Goal: Task Accomplishment & Management: Use online tool/utility

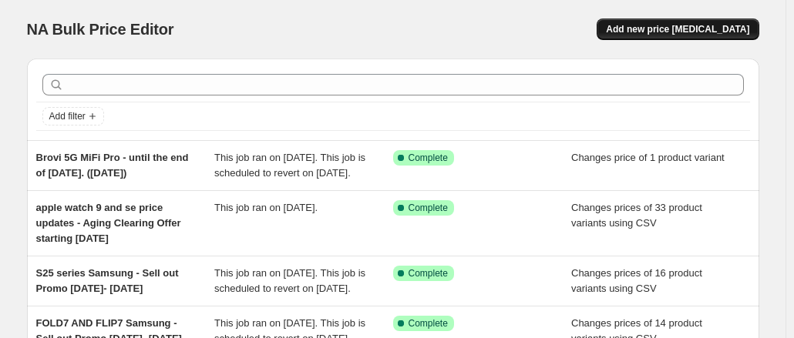
click at [740, 24] on span "Add new price [MEDICAL_DATA]" at bounding box center [677, 29] width 143 height 12
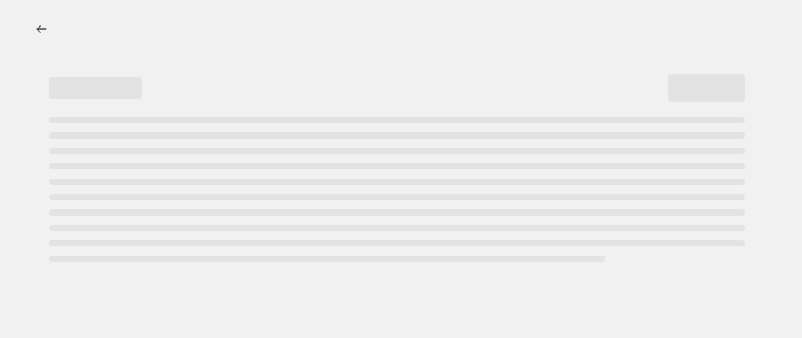
select select "percentage"
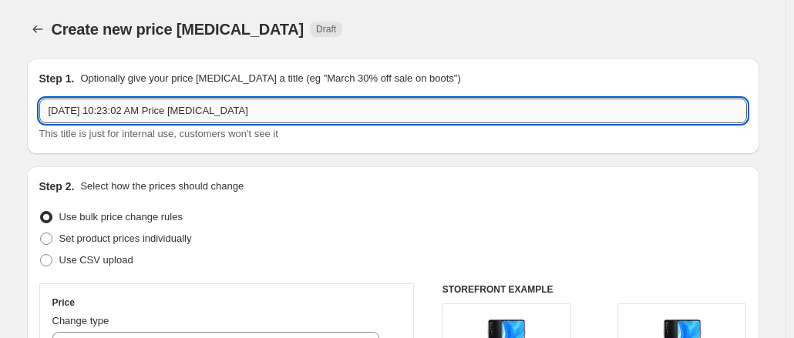
click at [291, 110] on input "[DATE] 10:23:02 AM Price [MEDICAL_DATA]" at bounding box center [393, 111] width 708 height 25
type input "m"
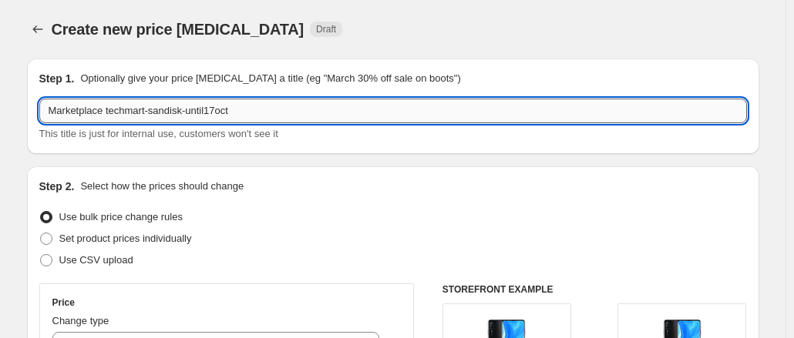
drag, startPoint x: 290, startPoint y: 110, endPoint x: 110, endPoint y: 112, distance: 179.6
click at [110, 112] on input "Marketplace techmart-sandisk-until17oct" at bounding box center [393, 111] width 708 height 25
type input "Marketplace techmart-sandisk-until17oct"
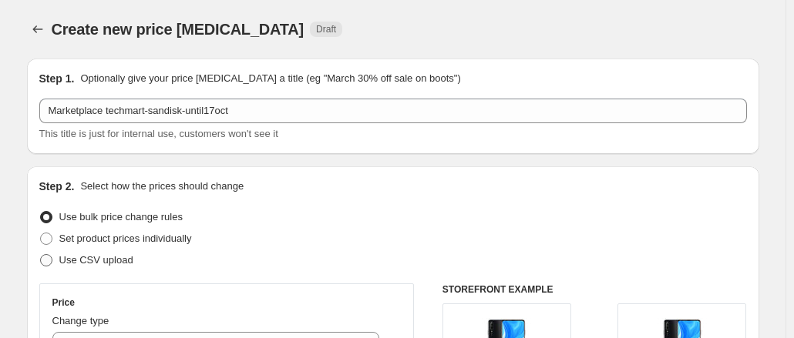
click at [52, 264] on span at bounding box center [46, 260] width 12 height 12
click at [41, 255] on input "Use CSV upload" at bounding box center [40, 254] width 1 height 1
radio input "true"
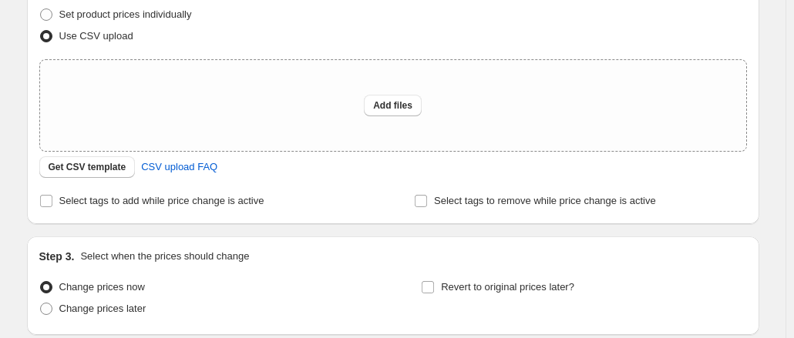
scroll to position [224, 0]
click at [100, 164] on span "Get CSV template" at bounding box center [88, 168] width 78 height 12
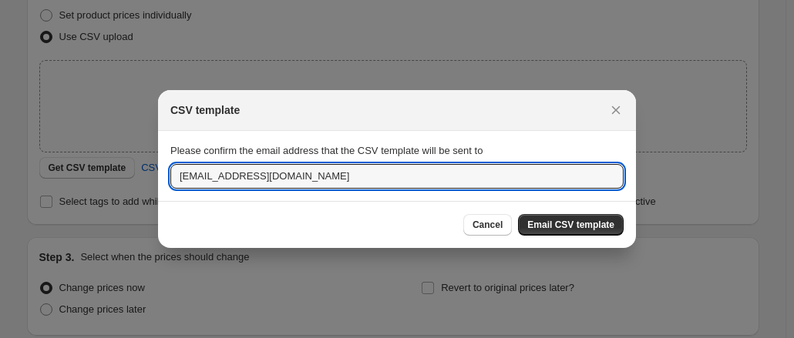
drag, startPoint x: 249, startPoint y: 178, endPoint x: 134, endPoint y: 183, distance: 115.0
type input "[EMAIL_ADDRESS][DOMAIN_NAME]"
click at [609, 221] on span "Email CSV template" at bounding box center [570, 225] width 87 height 12
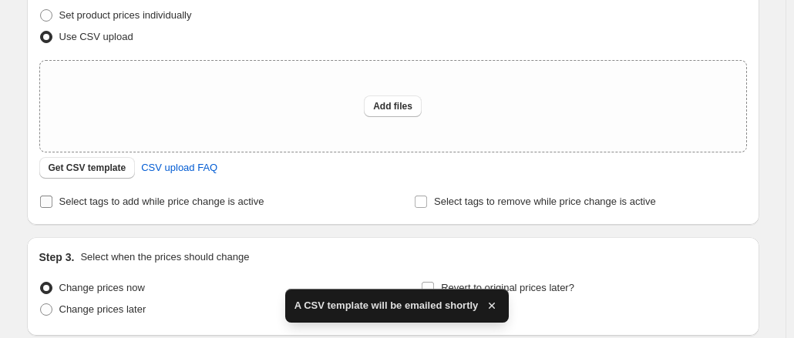
click at [46, 201] on input "Select tags to add while price change is active" at bounding box center [46, 202] width 12 height 12
checkbox input "true"
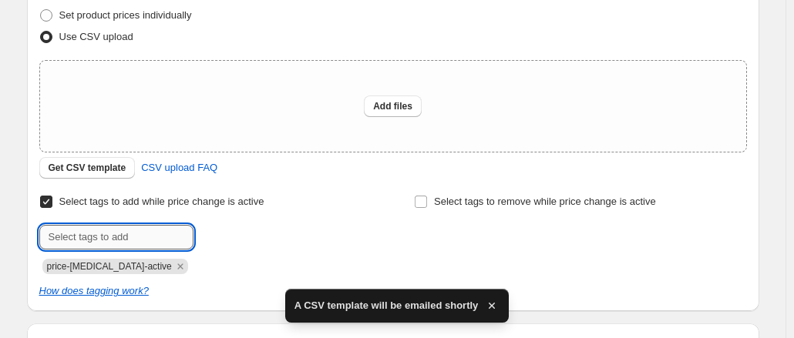
click at [123, 237] on input "text" at bounding box center [116, 237] width 154 height 25
paste input "techmart-sandisk-until17oct"
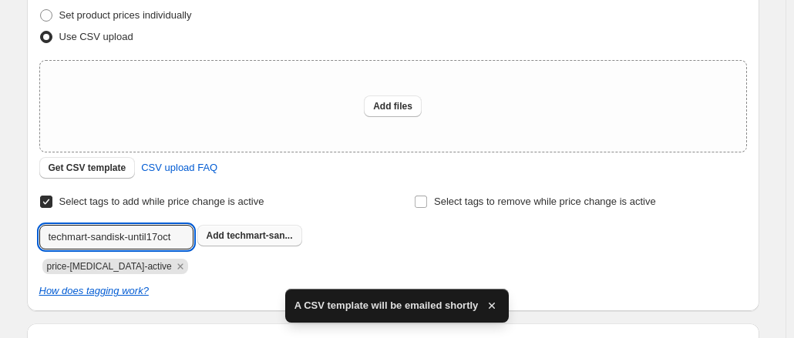
type input "techmart-sandisk-until17oct"
click at [265, 239] on span "techmart-san..." at bounding box center [260, 235] width 66 height 11
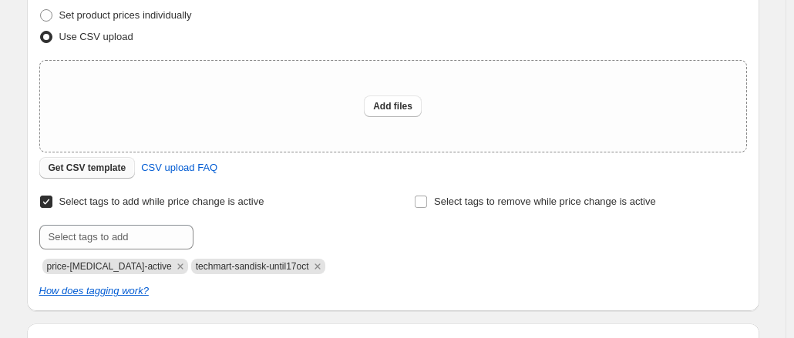
click at [116, 165] on span "Get CSV template" at bounding box center [88, 168] width 78 height 12
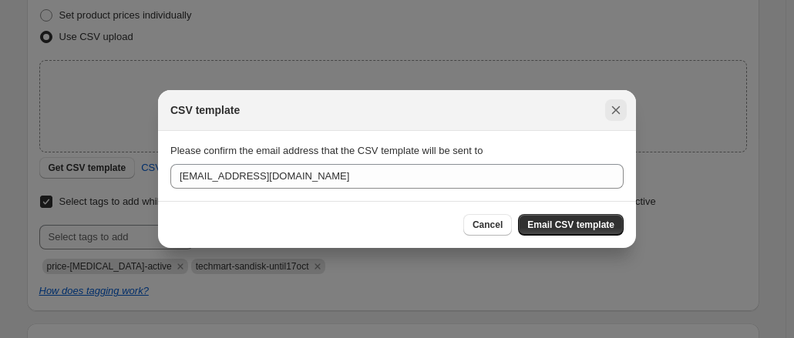
click at [621, 113] on icon "Close" at bounding box center [615, 110] width 15 height 15
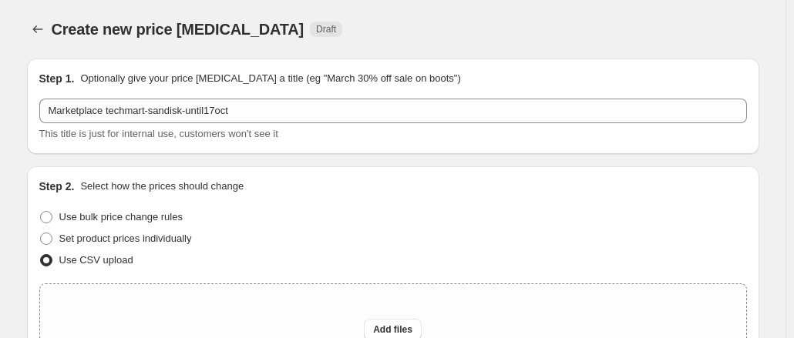
scroll to position [224, 0]
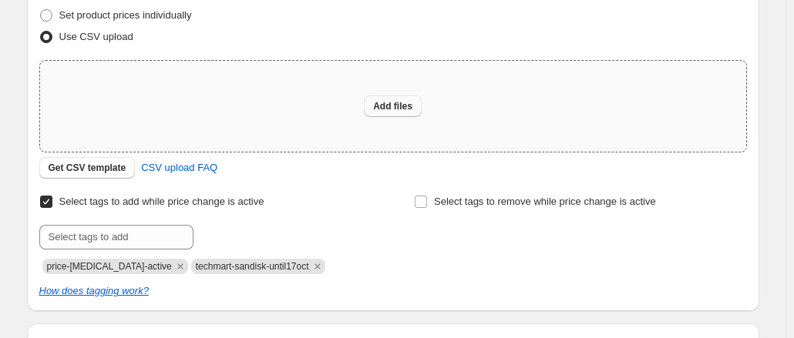
click at [399, 104] on span "Add files" at bounding box center [392, 106] width 39 height 12
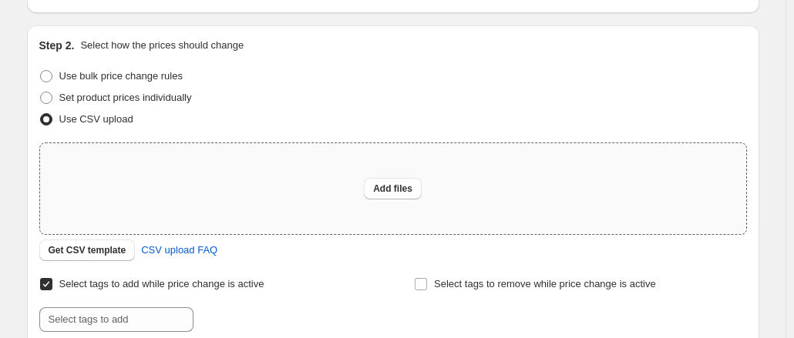
scroll to position [140, 0]
click at [404, 190] on span "Add files" at bounding box center [392, 189] width 39 height 12
type input "C:\fakepath\csv_template_user_10815techmaruntil0ct17.csv"
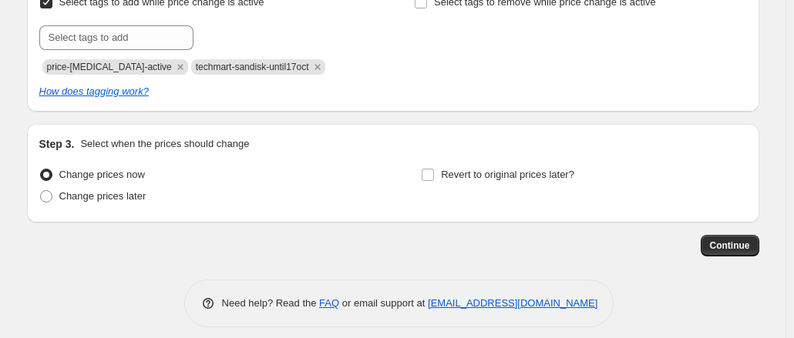
scroll to position [454, 0]
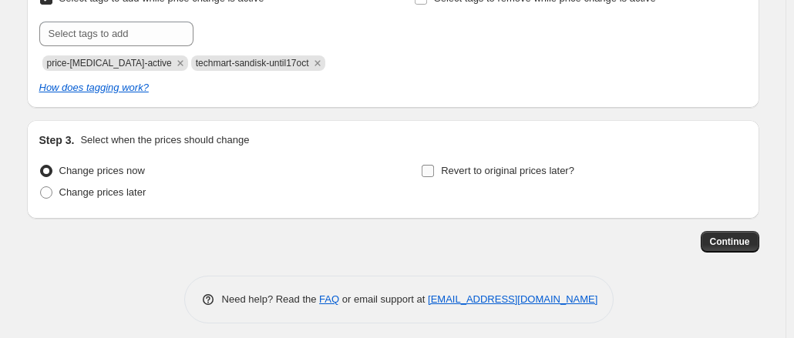
click at [434, 169] on input "Revert to original prices later?" at bounding box center [428, 171] width 12 height 12
checkbox input "true"
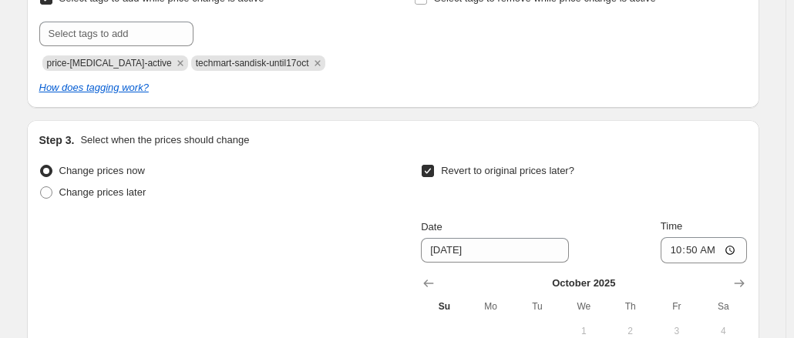
scroll to position [580, 0]
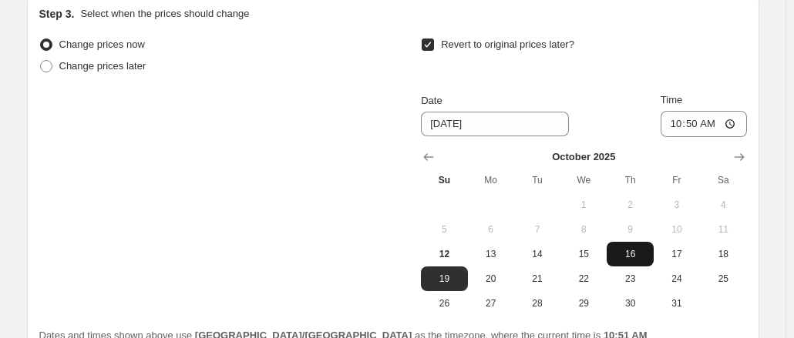
click at [638, 249] on span "16" at bounding box center [630, 254] width 34 height 12
type input "[DATE]"
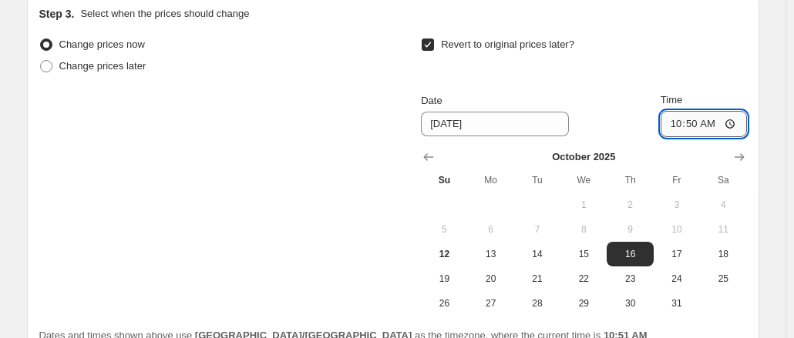
click at [708, 127] on input "10:50" at bounding box center [704, 124] width 86 height 26
click at [675, 127] on input "10:50" at bounding box center [704, 124] width 86 height 26
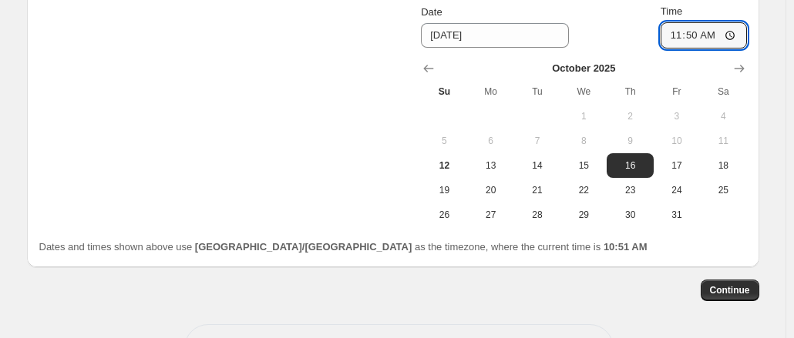
scroll to position [670, 0]
click at [711, 37] on input "11:50" at bounding box center [704, 35] width 86 height 26
type input "23:50"
click at [674, 34] on input "23:50" at bounding box center [704, 35] width 86 height 26
type input "13:50"
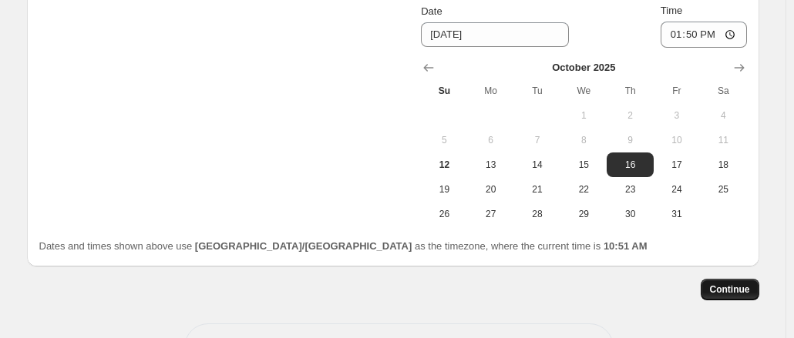
click at [737, 291] on span "Continue" at bounding box center [730, 290] width 40 height 12
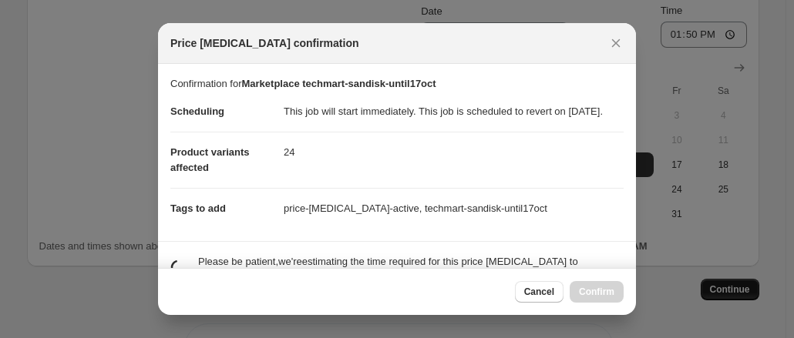
scroll to position [0, 0]
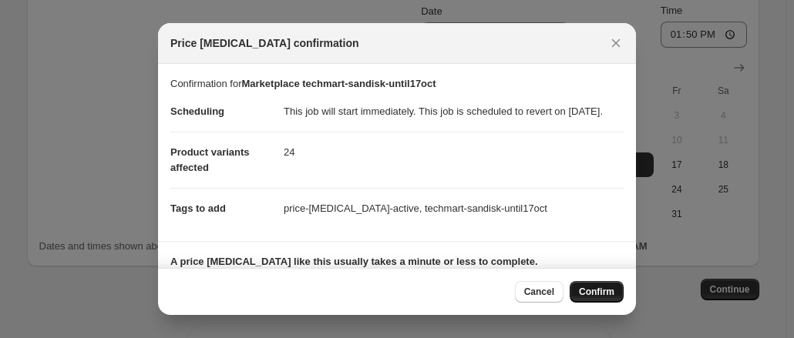
click at [595, 294] on span "Confirm" at bounding box center [596, 292] width 35 height 12
